Goal: Browse casually

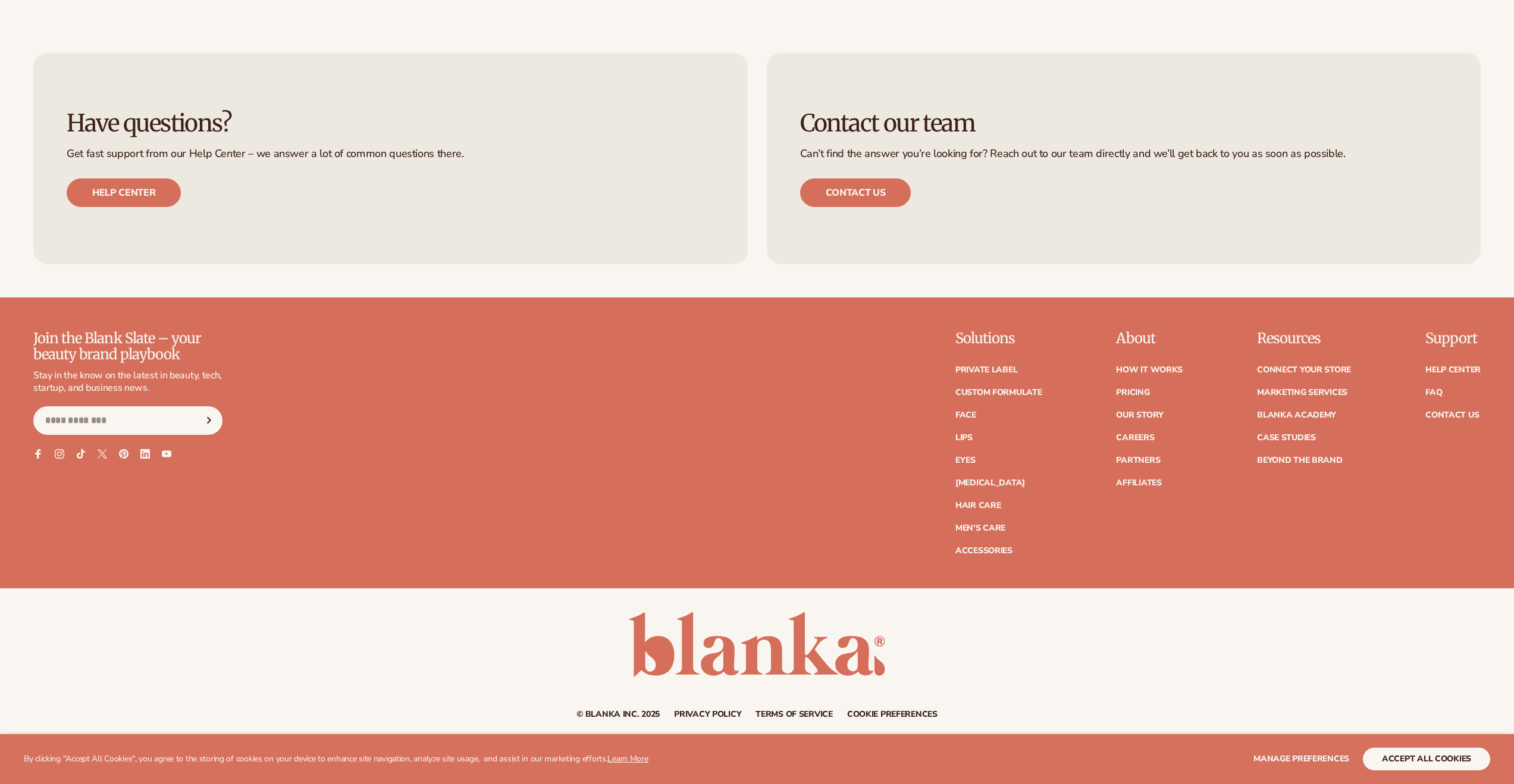
scroll to position [2439, 0]
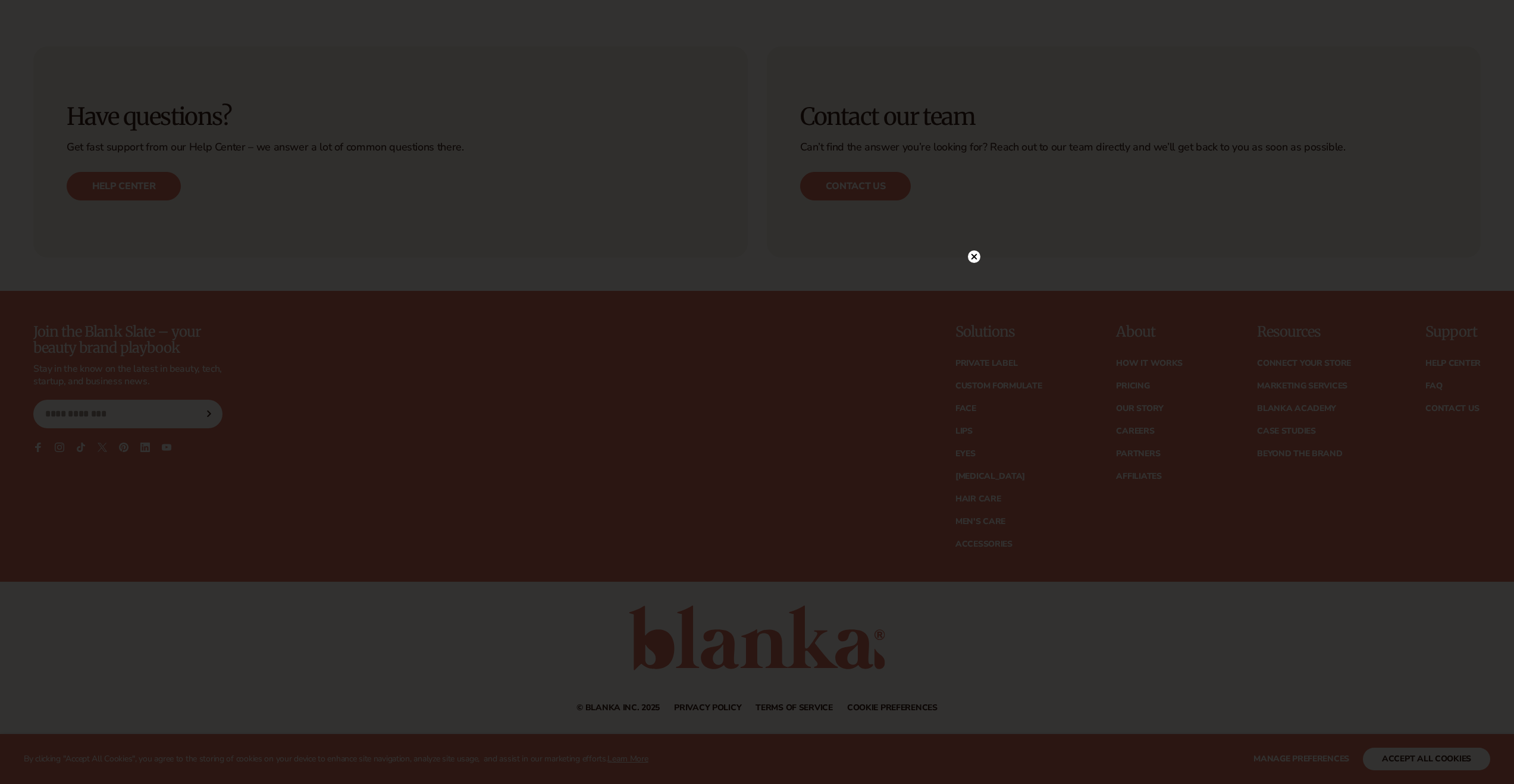
click at [972, 259] on icon at bounding box center [974, 256] width 6 height 6
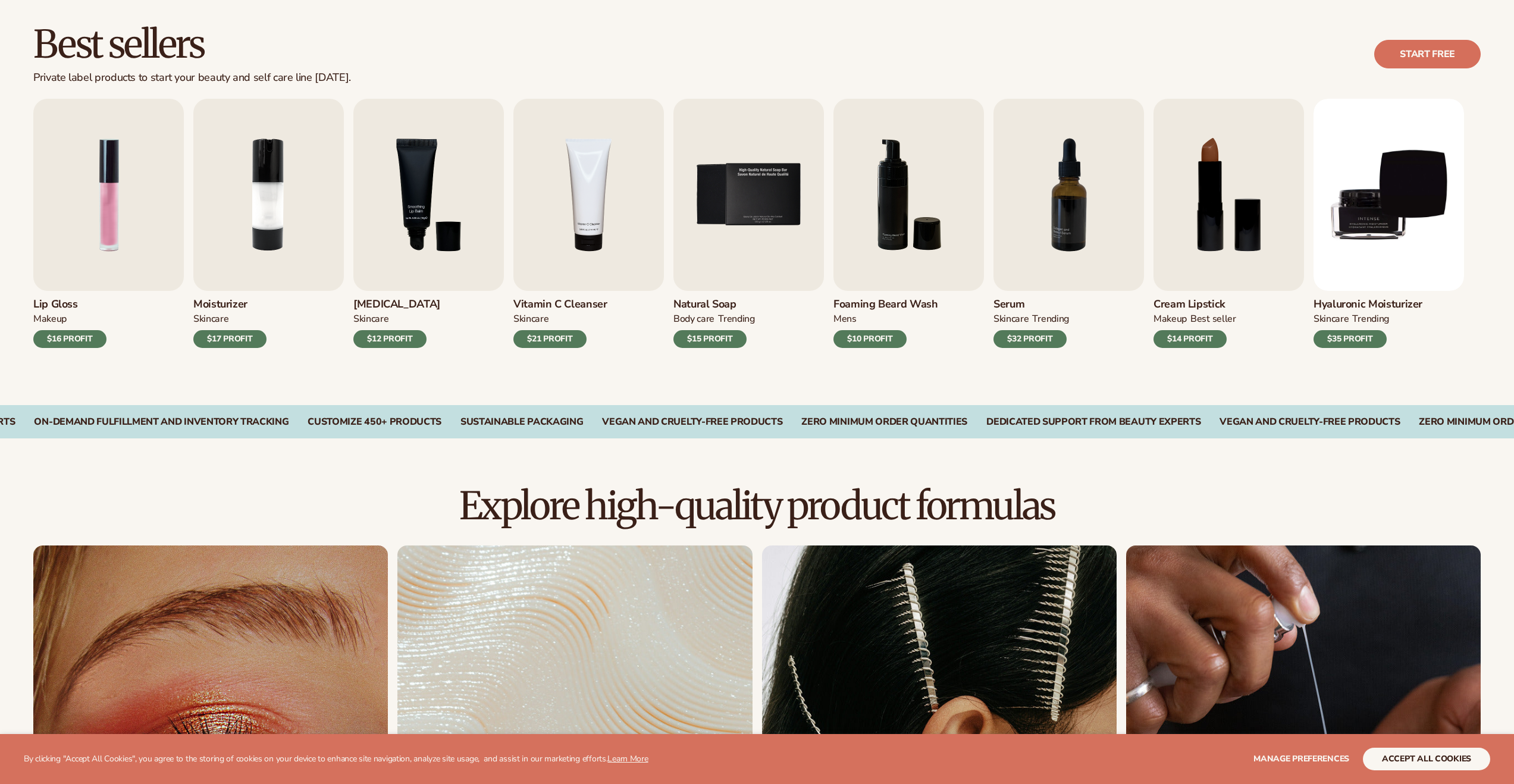
scroll to position [386, 0]
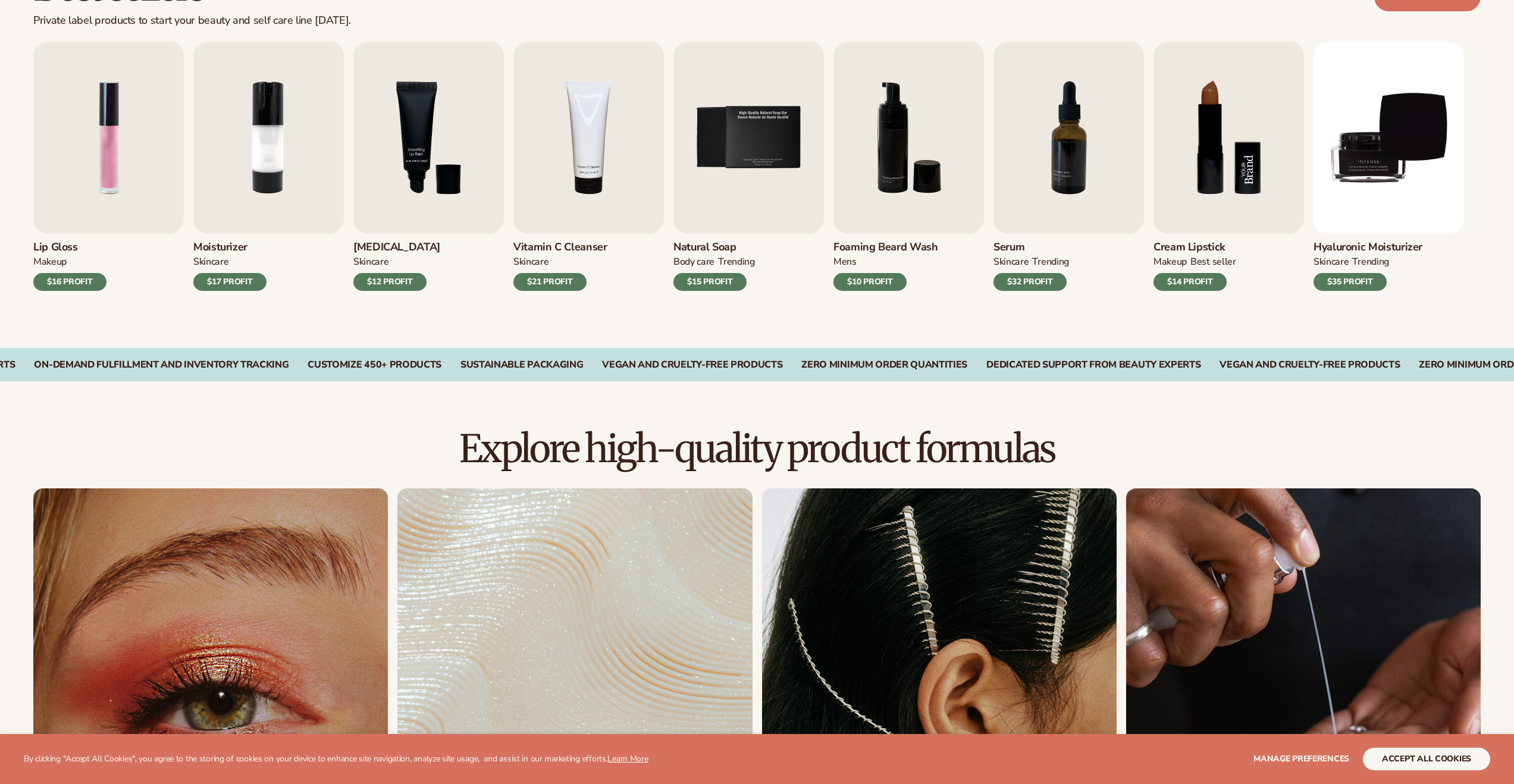
click at [1217, 184] on img "8 / 9" at bounding box center [1229, 138] width 150 height 192
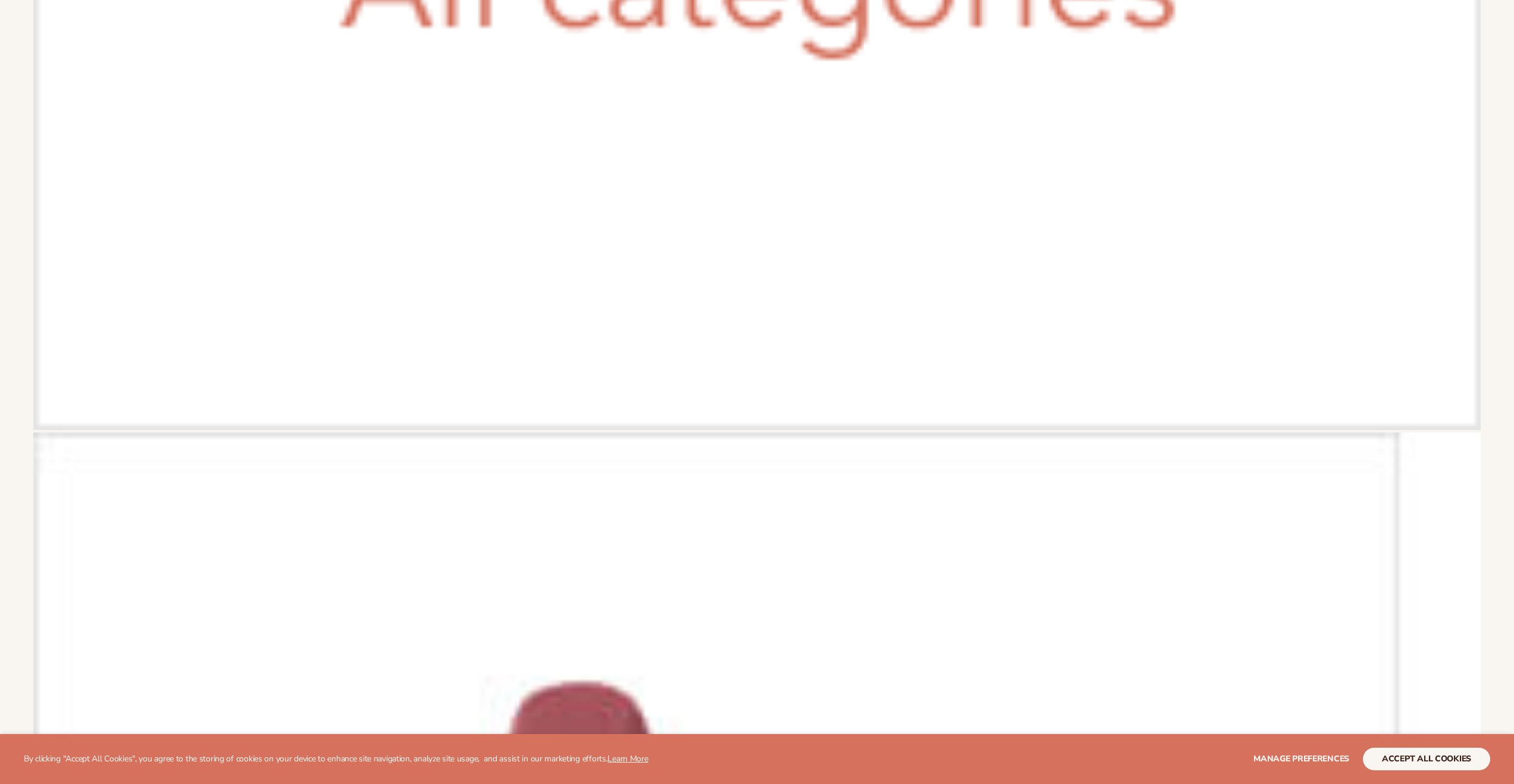
scroll to position [4171, 0]
drag, startPoint x: 809, startPoint y: 344, endPoint x: 821, endPoint y: 292, distance: 53.4
